Goal: Task Accomplishment & Management: Manage account settings

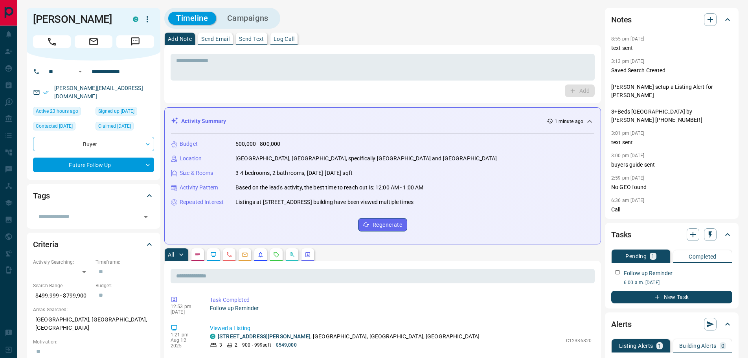
click at [289, 41] on p "Log Call" at bounding box center [284, 39] width 21 height 6
click at [570, 89] on button "Log Call" at bounding box center [579, 91] width 31 height 13
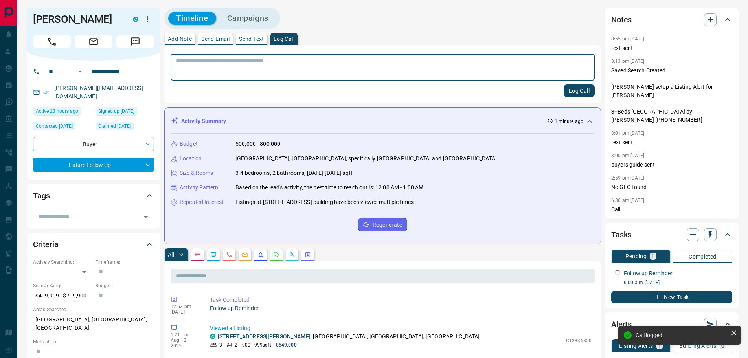
click at [178, 40] on p "Add Note" at bounding box center [180, 39] width 24 height 6
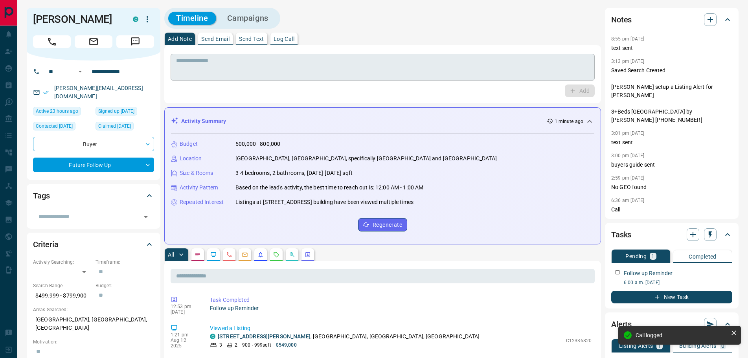
click at [196, 66] on textarea at bounding box center [382, 67] width 413 height 20
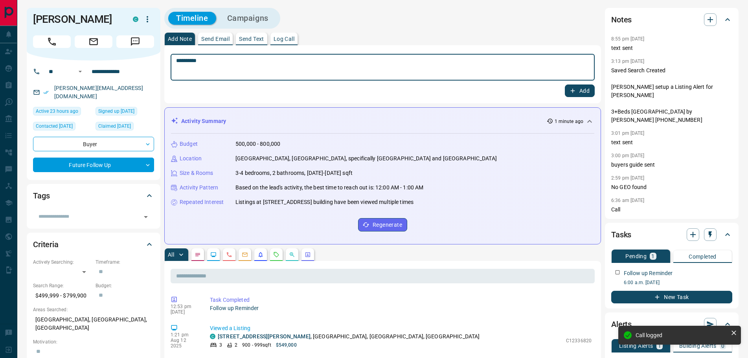
type textarea "*********"
click at [573, 89] on icon "button" at bounding box center [573, 91] width 4 height 4
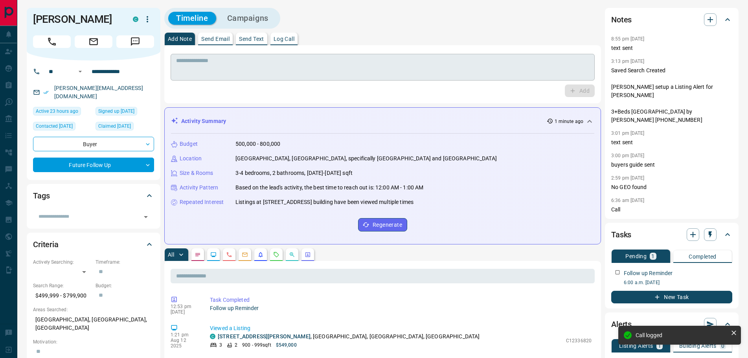
click at [243, 65] on textarea at bounding box center [382, 67] width 413 height 20
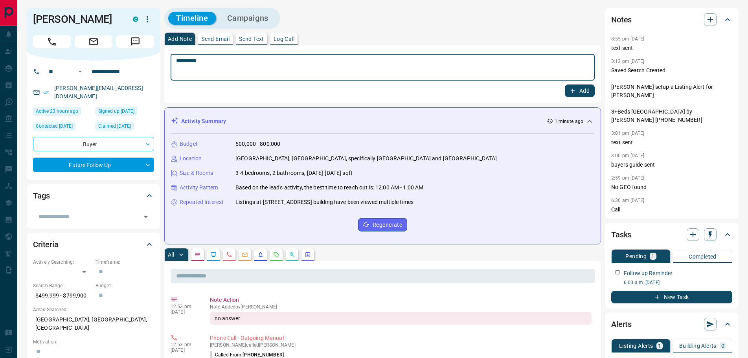
type textarea "*********"
click at [572, 88] on icon "button" at bounding box center [572, 90] width 7 height 7
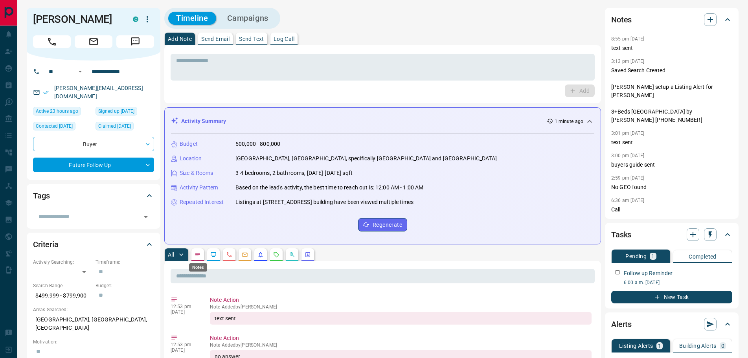
drag, startPoint x: 195, startPoint y: 257, endPoint x: 219, endPoint y: 243, distance: 27.3
click at [195, 254] on icon "Notes" at bounding box center [198, 255] width 6 height 6
